Goal: Transaction & Acquisition: Subscribe to service/newsletter

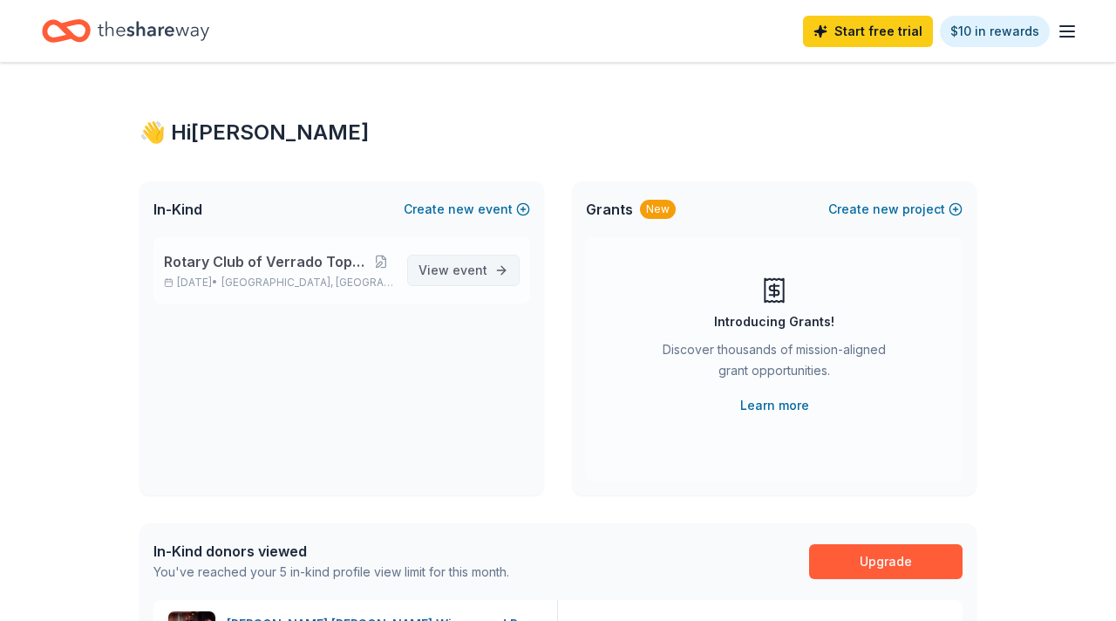
click at [500, 256] on link "View event" at bounding box center [463, 270] width 112 height 31
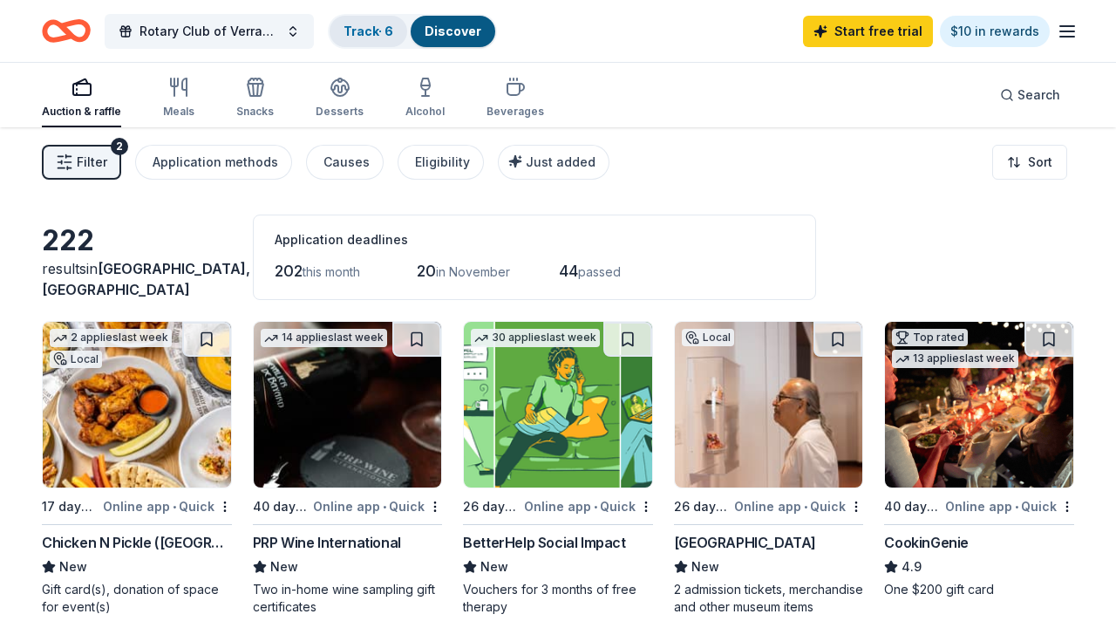
click at [364, 36] on link "Track · 6" at bounding box center [369, 31] width 50 height 15
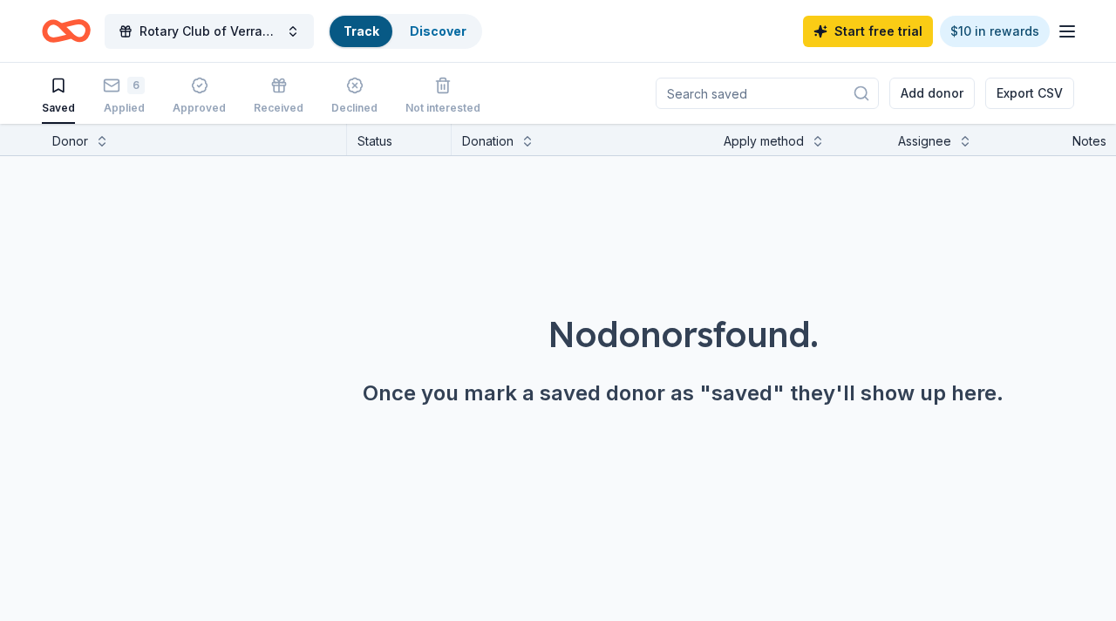
scroll to position [1, 0]
click at [1075, 29] on icon "button" at bounding box center [1067, 31] width 21 height 21
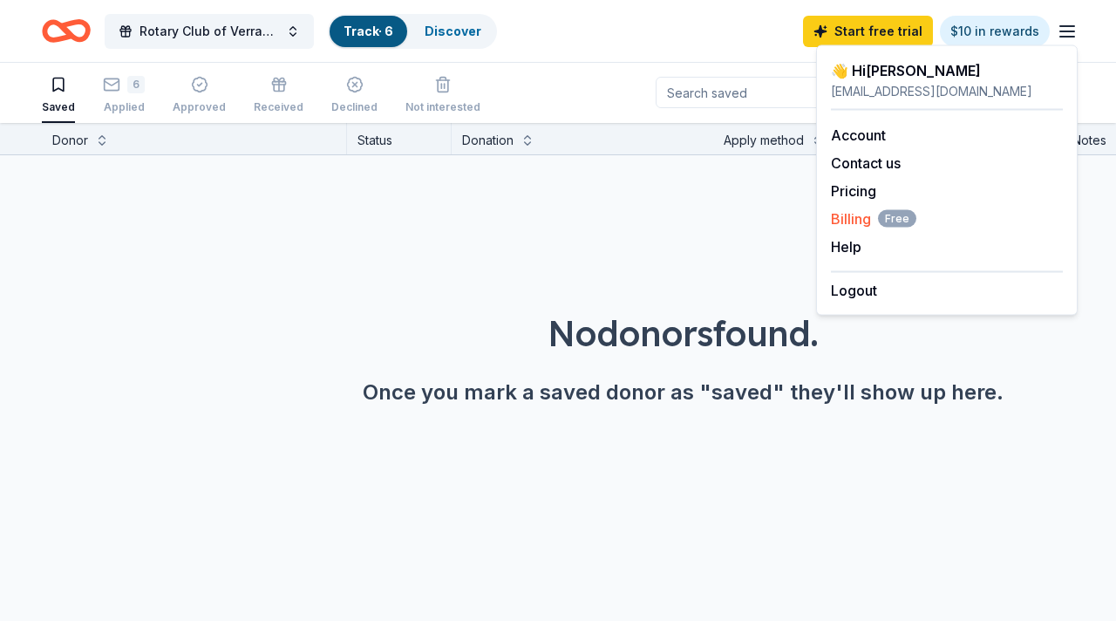
click at [851, 227] on span "Billing Free" at bounding box center [873, 218] width 85 height 21
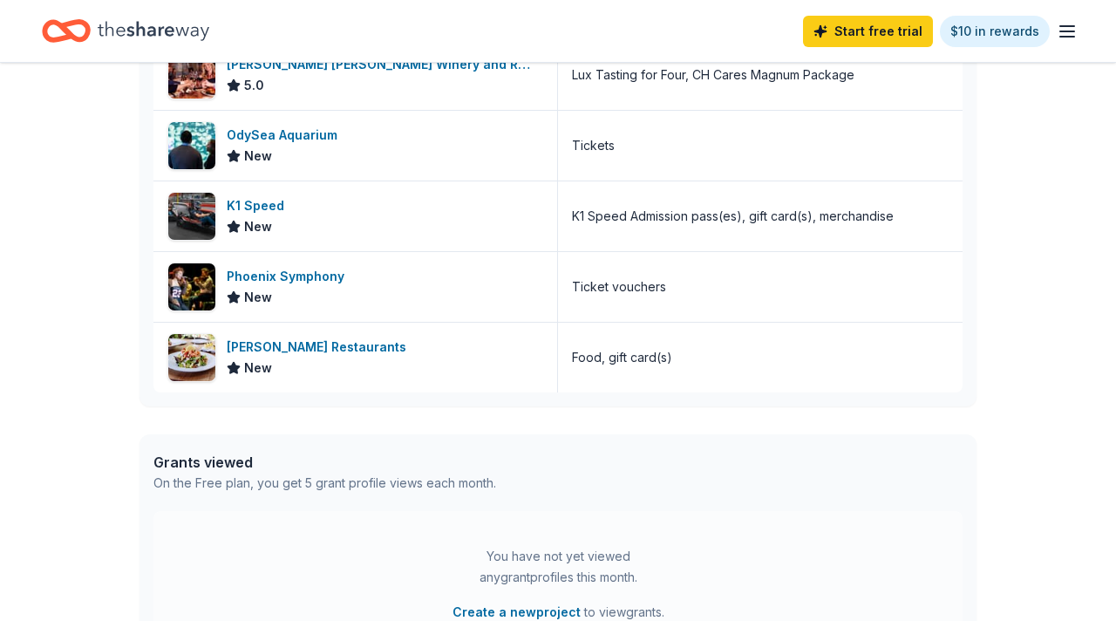
scroll to position [792, 0]
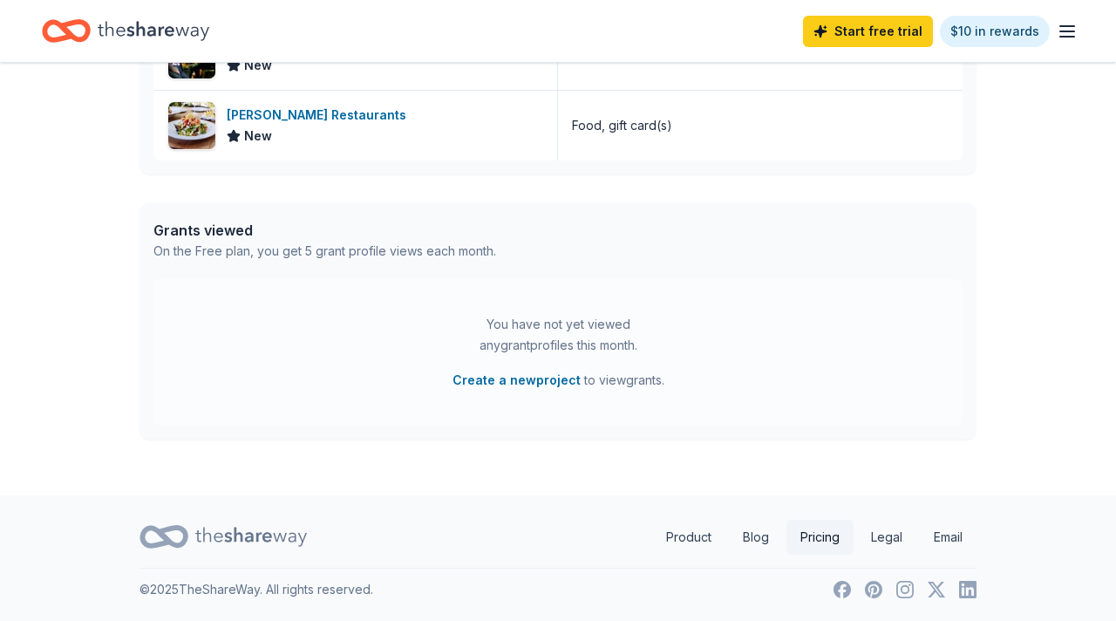
click at [804, 537] on link "Pricing" at bounding box center [819, 537] width 67 height 35
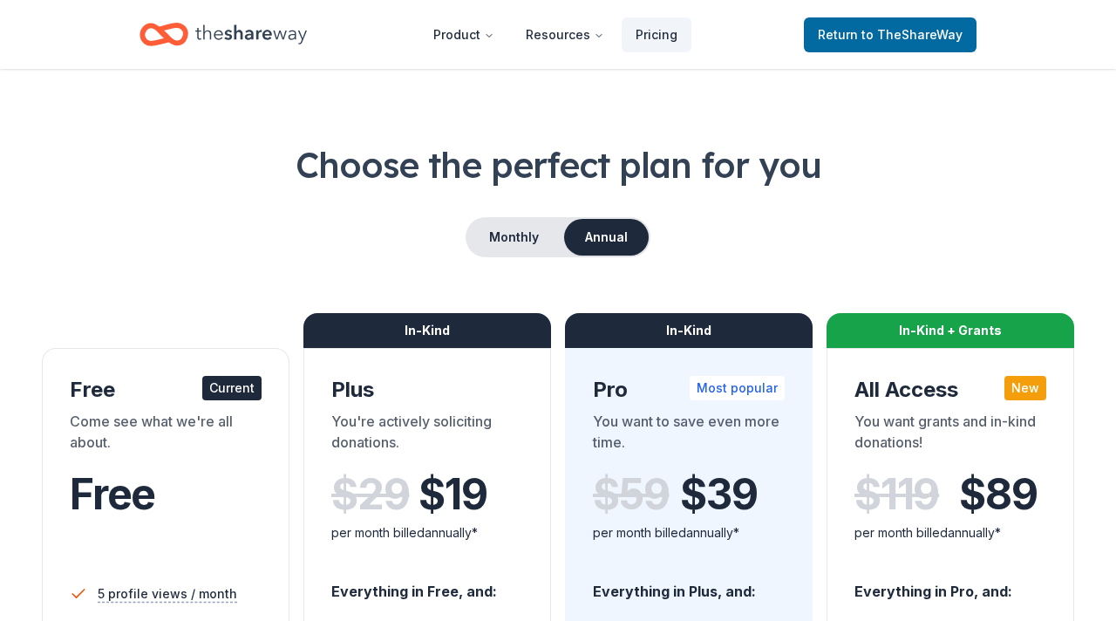
scroll to position [10, 0]
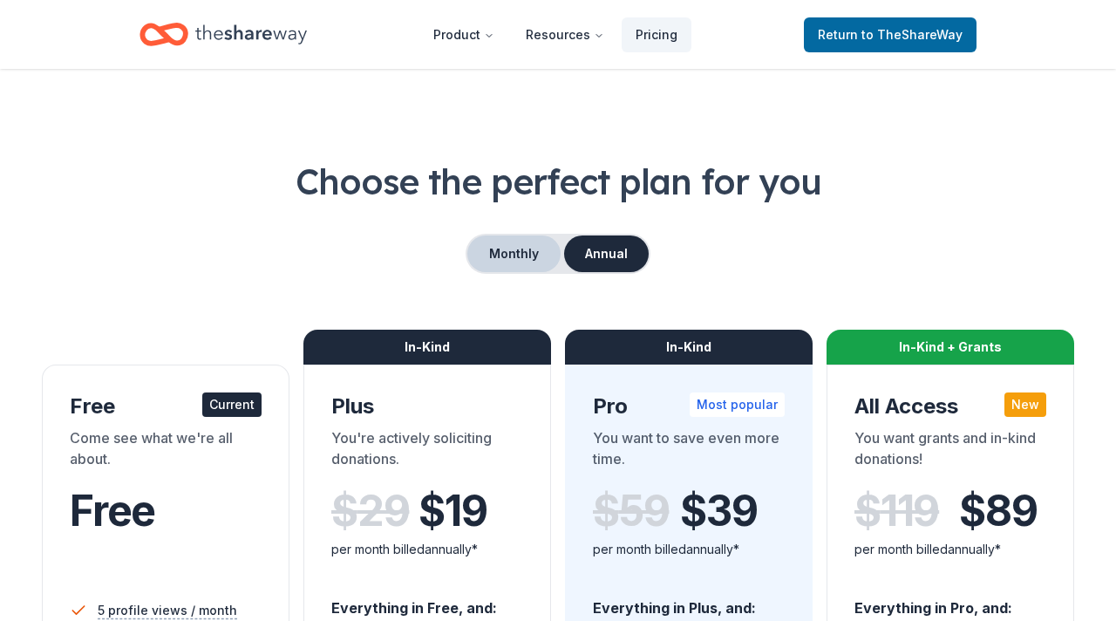
click at [504, 251] on button "Monthly" at bounding box center [513, 253] width 93 height 37
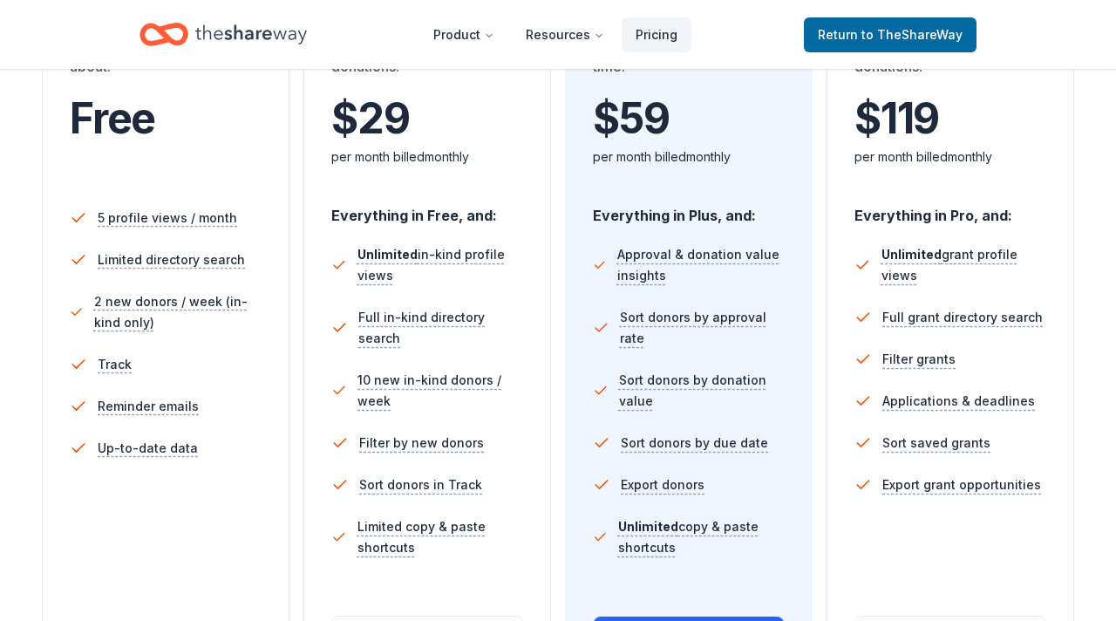
scroll to position [214, 0]
